Goal: Navigation & Orientation: Find specific page/section

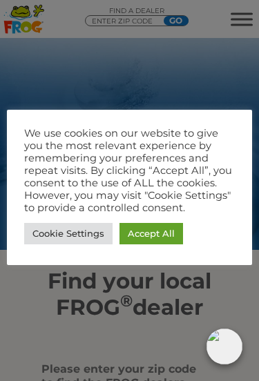
click at [86, 235] on link "Cookie Settings" at bounding box center [68, 233] width 88 height 21
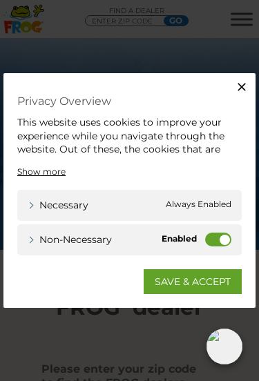
click at [222, 236] on label "Non-necessary" at bounding box center [218, 240] width 26 height 14
click at [0, 0] on input "Non-necessary" at bounding box center [0, 0] width 0 height 0
click at [201, 283] on link "SAVE & ACCEPT" at bounding box center [193, 281] width 98 height 25
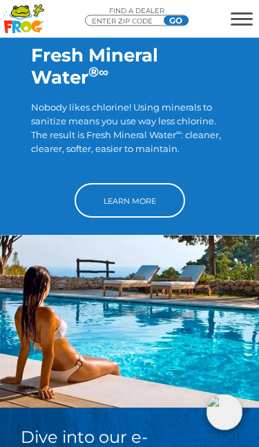
scroll to position [1193, 0]
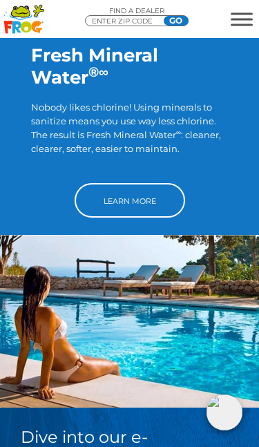
click at [146, 189] on link "Learn More" at bounding box center [130, 200] width 110 height 35
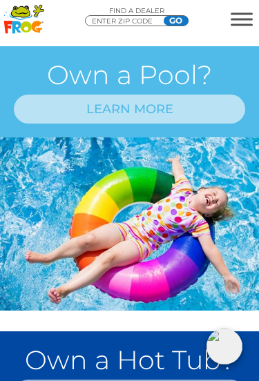
scroll to position [839, 0]
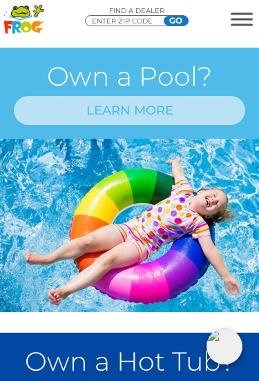
click at [69, 125] on link "LEARN MORE" at bounding box center [129, 110] width 231 height 29
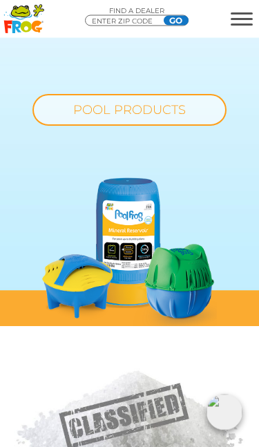
scroll to position [1261, 0]
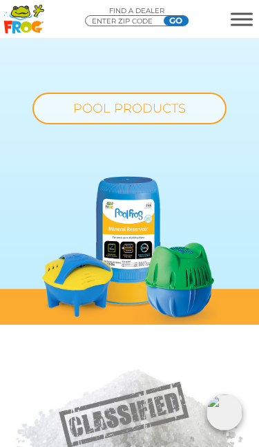
click at [78, 117] on link "POOL PRODUCTS" at bounding box center [129, 109] width 194 height 32
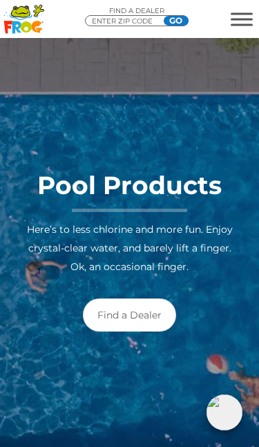
click at [140, 314] on link "Find a Dealer" at bounding box center [129, 314] width 93 height 33
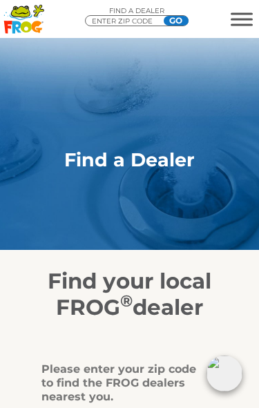
click at [99, 21] on input "ENTER ZIP CODE" at bounding box center [131, 21] width 83 height 11
type input "ENTER ZIP CODE"
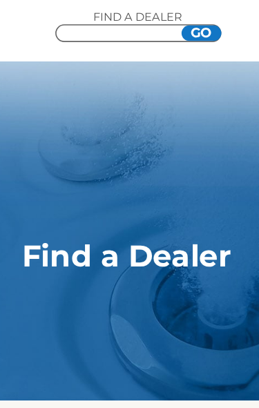
click at [90, 24] on input "Zip Code Form" at bounding box center [131, 21] width 83 height 11
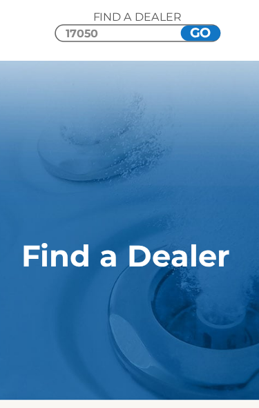
type input "17050"
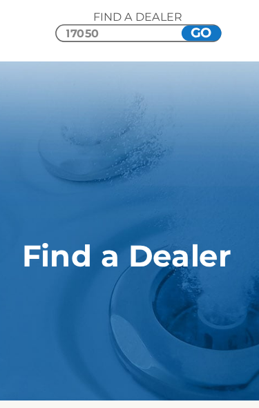
click at [164, 22] on input "GO" at bounding box center [176, 21] width 25 height 10
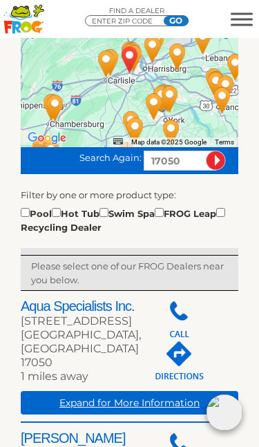
scroll to position [331, 0]
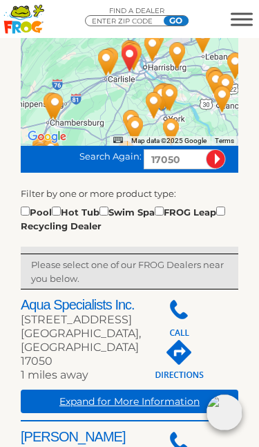
click at [26, 213] on input "checkbox" at bounding box center [25, 210] width 9 height 9
checkbox input "true"
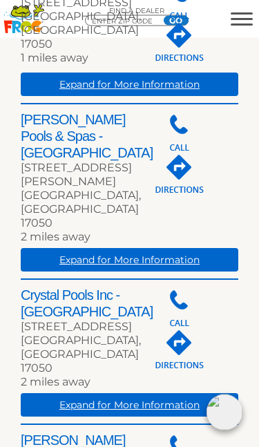
scroll to position [662, 0]
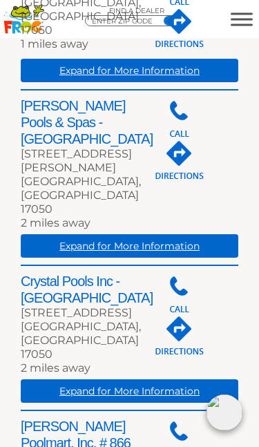
click at [82, 273] on div "Expand for More Information" at bounding box center [130, 338] width 218 height 130
click at [79, 273] on div "Expand for More Information" at bounding box center [130, 338] width 218 height 130
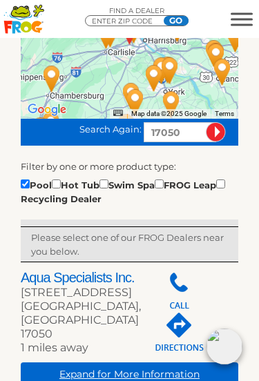
scroll to position [355, 0]
